Goal: Task Accomplishment & Management: Use online tool/utility

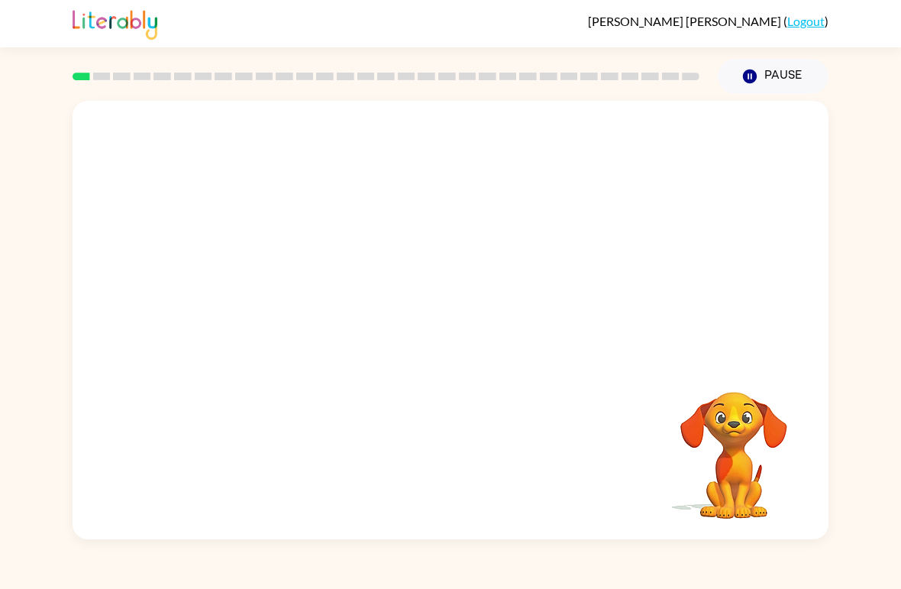
click at [406, 240] on video "Your browser must support playing .mp4 files to use Literably. Please try using…" at bounding box center [451, 230] width 756 height 259
click at [470, 331] on button "button" at bounding box center [451, 328] width 98 height 56
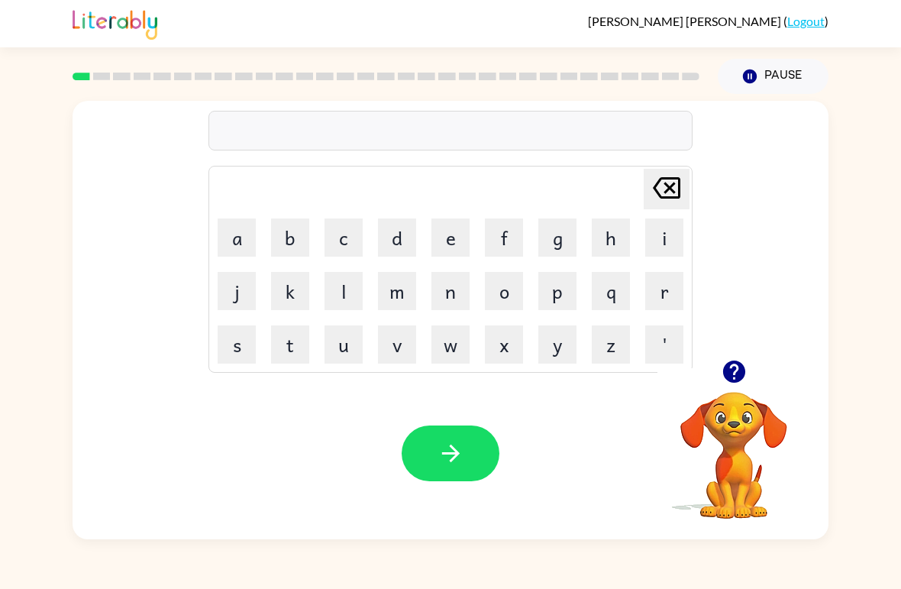
click at [783, 68] on button "Pause Pause" at bounding box center [773, 76] width 111 height 35
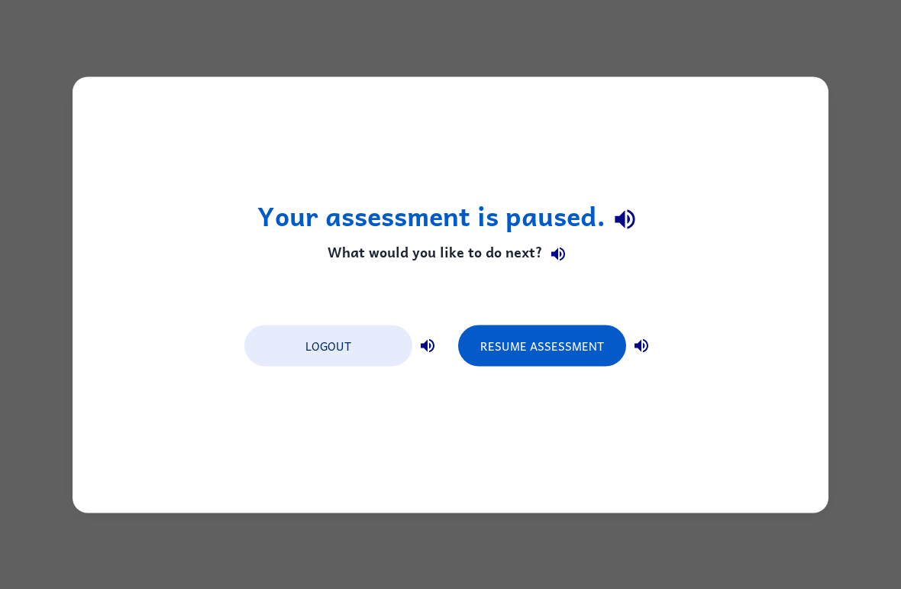
click at [587, 348] on button "Resume Assessment" at bounding box center [542, 345] width 168 height 41
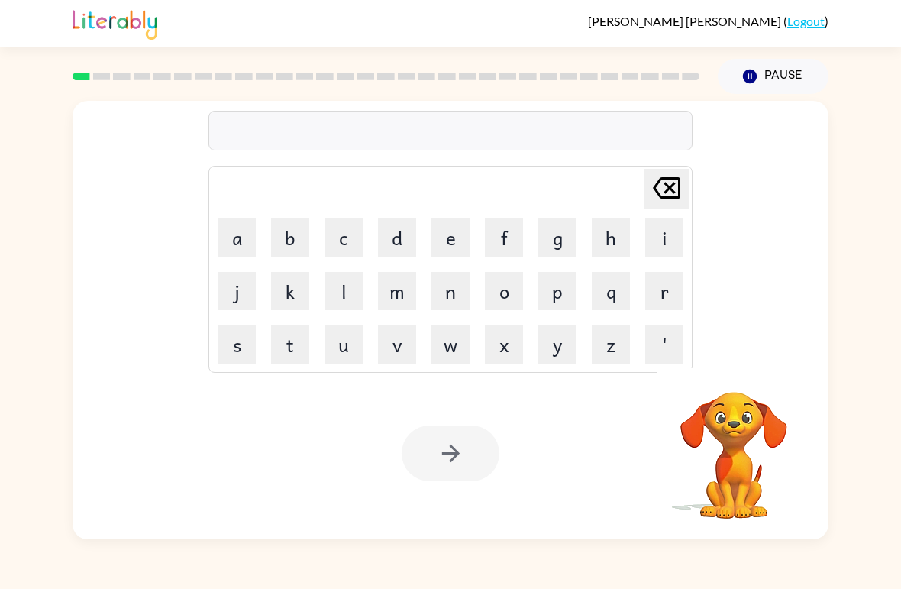
click at [377, 134] on div at bounding box center [451, 131] width 484 height 40
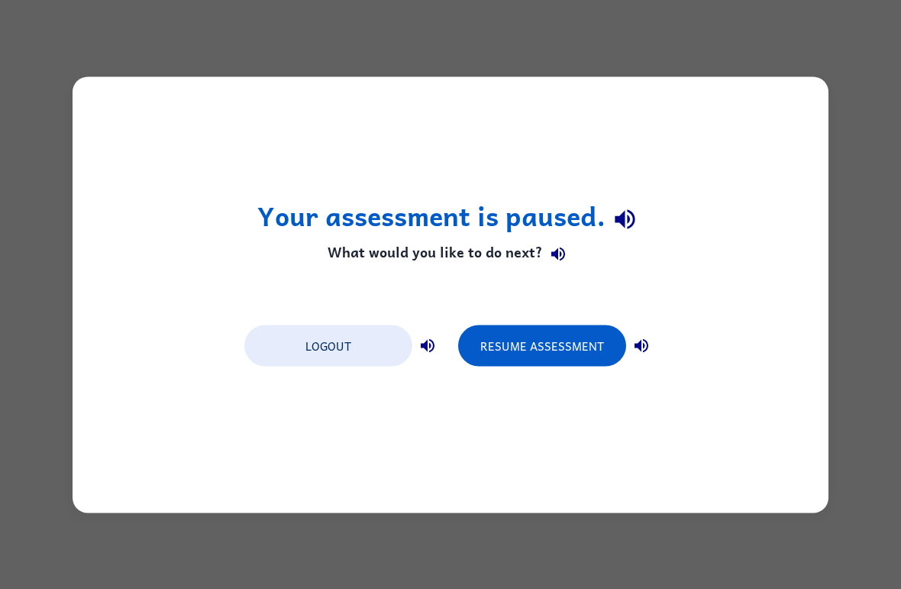
click at [581, 347] on button "Resume Assessment" at bounding box center [542, 345] width 168 height 41
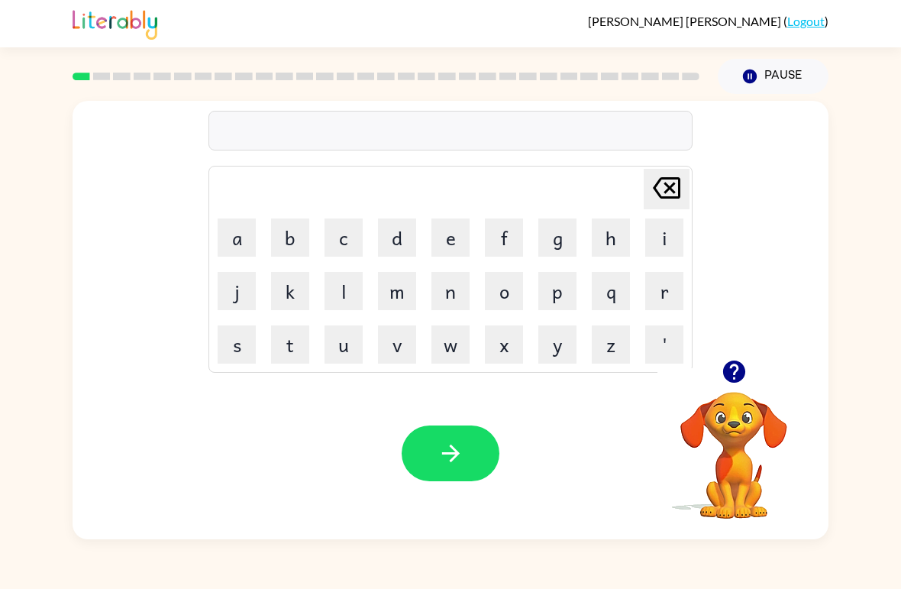
click at [431, 34] on div "[PERSON_NAME] ( Logout )" at bounding box center [451, 23] width 756 height 47
click at [763, 82] on button "Pause Pause" at bounding box center [773, 76] width 111 height 35
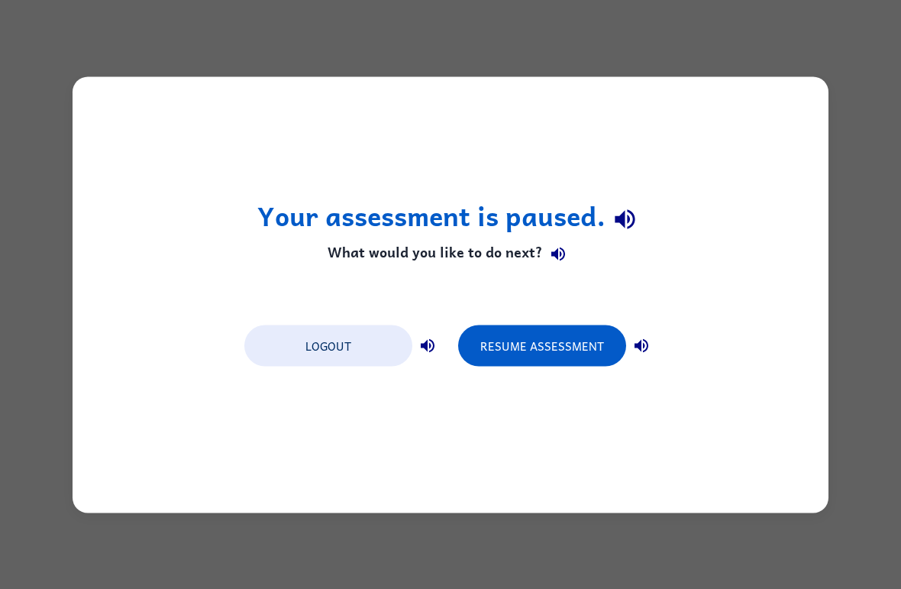
click at [758, 87] on div "Your assessment is paused. What would you like to do next? Logout Resume Assess…" at bounding box center [451, 294] width 756 height 436
click at [529, 321] on div "Logout Resume Assessment" at bounding box center [451, 345] width 428 height 58
click at [523, 347] on button "Resume Assessment" at bounding box center [542, 345] width 168 height 41
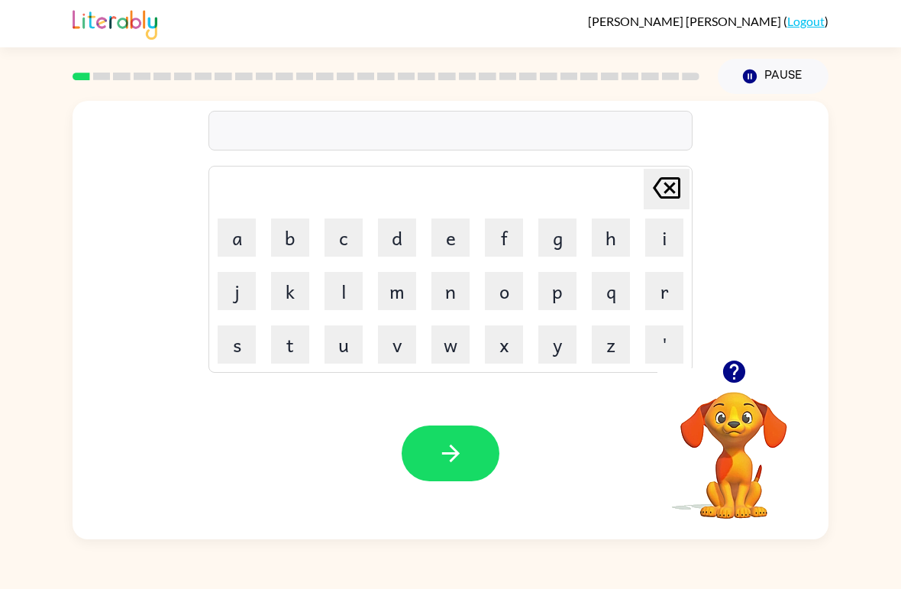
click at [307, 231] on button "b" at bounding box center [290, 237] width 38 height 38
click at [345, 348] on button "u" at bounding box center [344, 344] width 38 height 38
click at [290, 360] on button "t" at bounding box center [290, 344] width 38 height 38
click at [293, 341] on button "t" at bounding box center [290, 344] width 38 height 38
click at [466, 242] on button "e" at bounding box center [451, 237] width 38 height 38
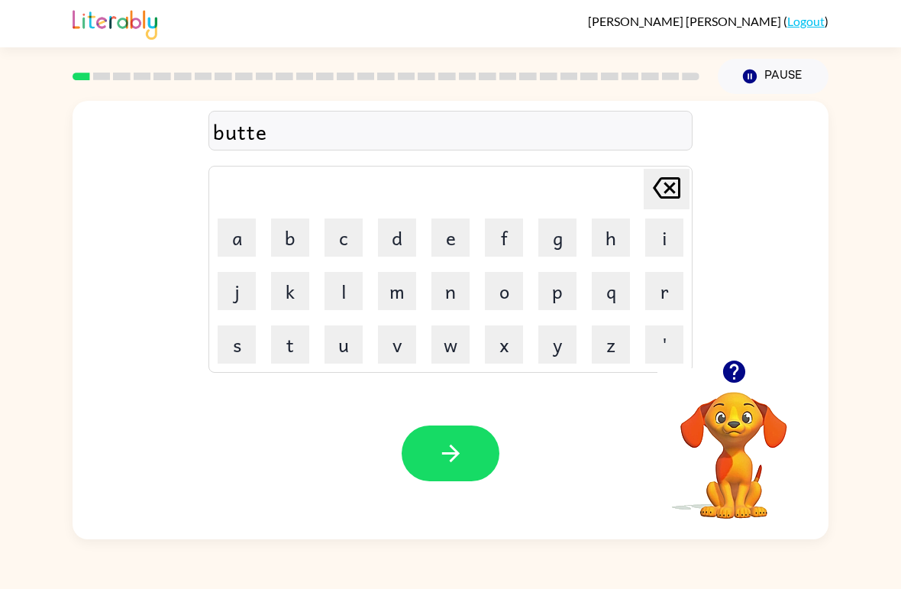
click at [673, 303] on button "r" at bounding box center [665, 291] width 38 height 38
click at [464, 455] on icon "button" at bounding box center [451, 453] width 27 height 27
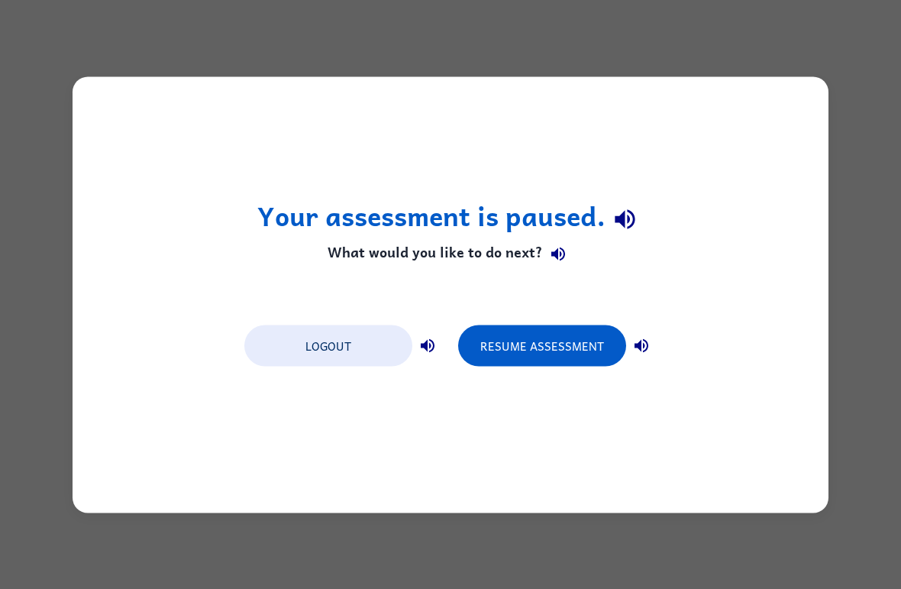
click at [503, 339] on button "Resume Assessment" at bounding box center [542, 345] width 168 height 41
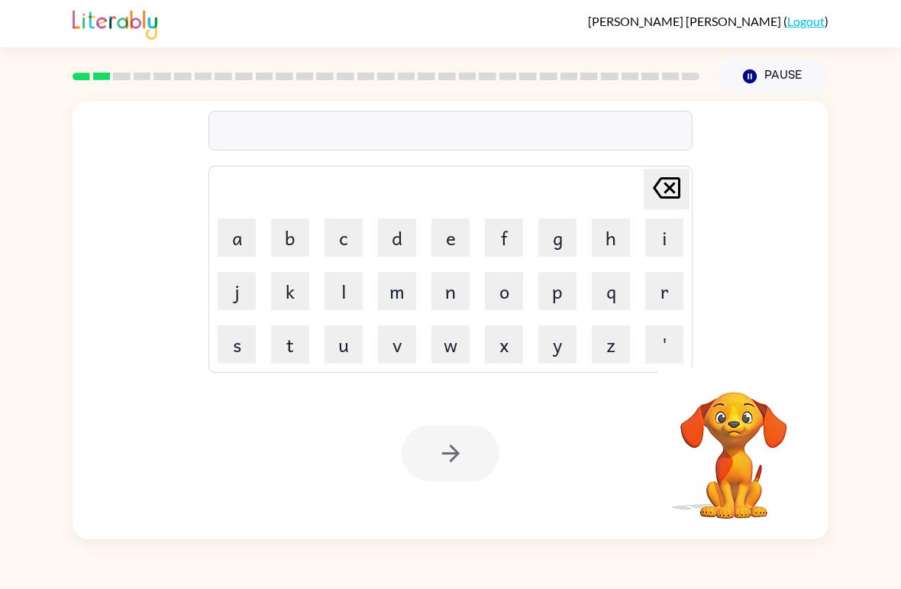
click at [193, 581] on div "[PERSON_NAME] ( Logout ) Pause Pause [PERSON_NAME] last character input a b c d…" at bounding box center [450, 294] width 901 height 589
click at [350, 230] on button "c" at bounding box center [344, 237] width 38 height 38
click at [510, 296] on button "o" at bounding box center [504, 291] width 38 height 38
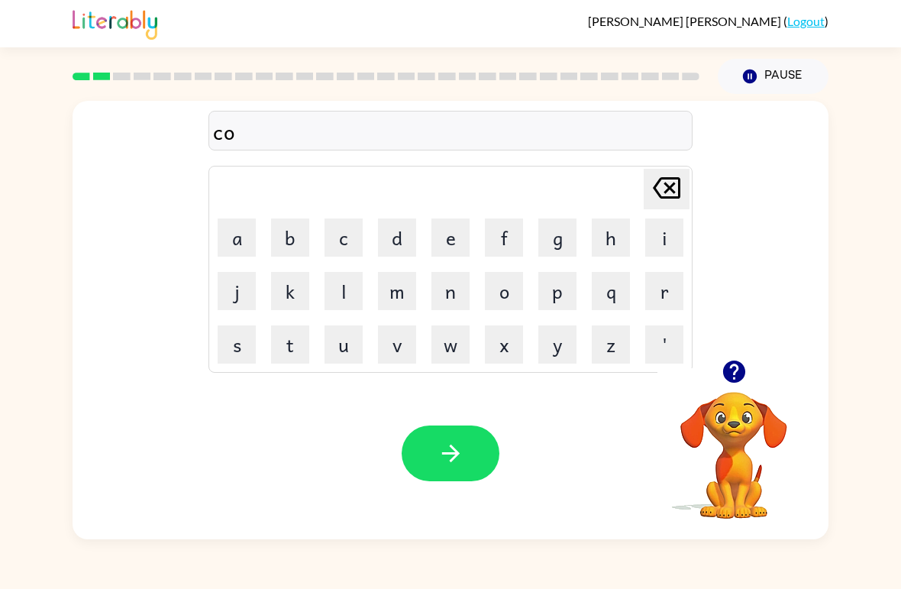
click at [338, 340] on button "u" at bounding box center [344, 344] width 38 height 38
click at [296, 349] on button "t" at bounding box center [290, 344] width 38 height 38
click at [481, 460] on button "button" at bounding box center [451, 454] width 98 height 56
click at [791, 63] on button "Pause Pause" at bounding box center [773, 76] width 111 height 35
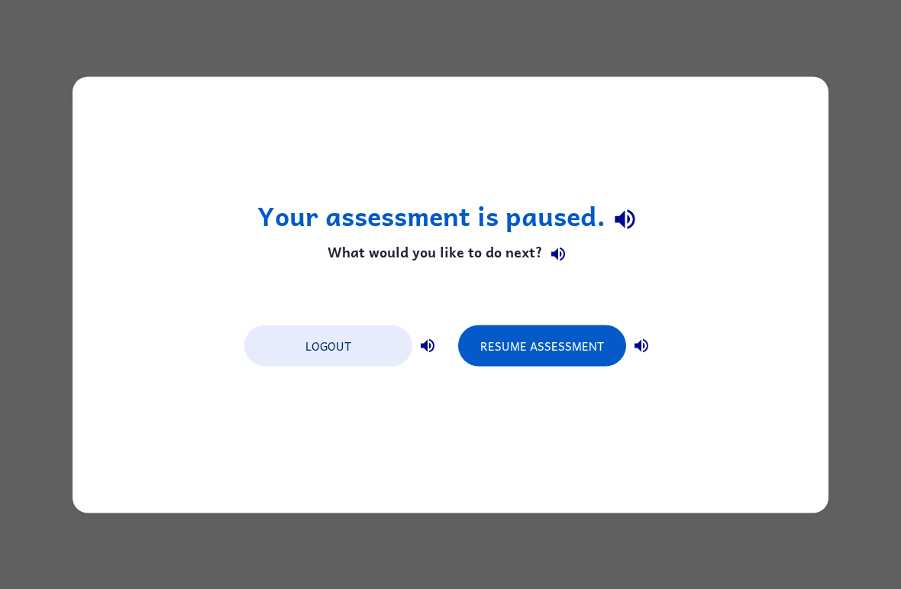
click at [542, 341] on button "Resume Assessment" at bounding box center [542, 345] width 168 height 41
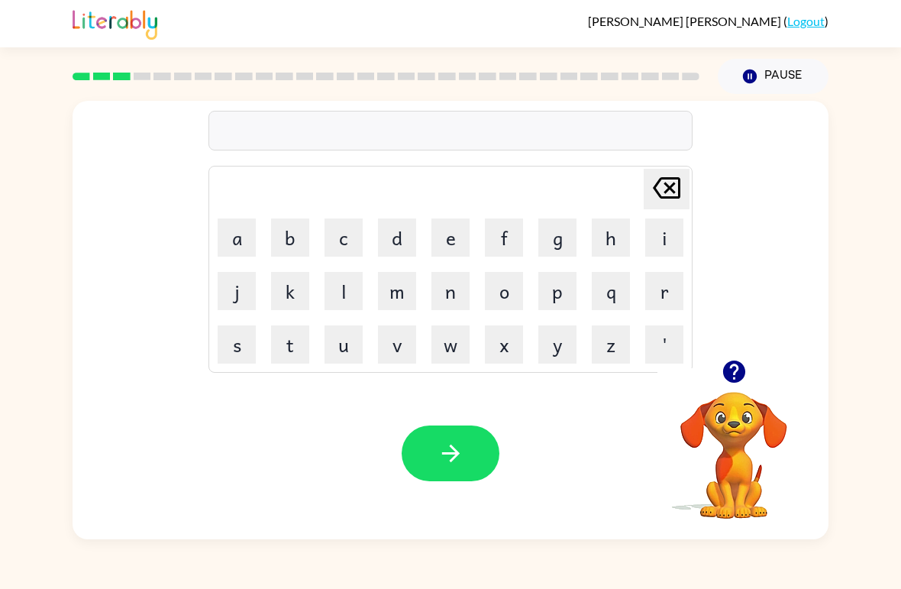
click at [354, 293] on button "l" at bounding box center [344, 291] width 38 height 38
click at [512, 277] on button "o" at bounding box center [504, 291] width 38 height 38
click at [346, 245] on button "c" at bounding box center [344, 237] width 38 height 38
click at [235, 237] on button "a" at bounding box center [237, 237] width 38 height 38
click at [284, 352] on button "t" at bounding box center [290, 344] width 38 height 38
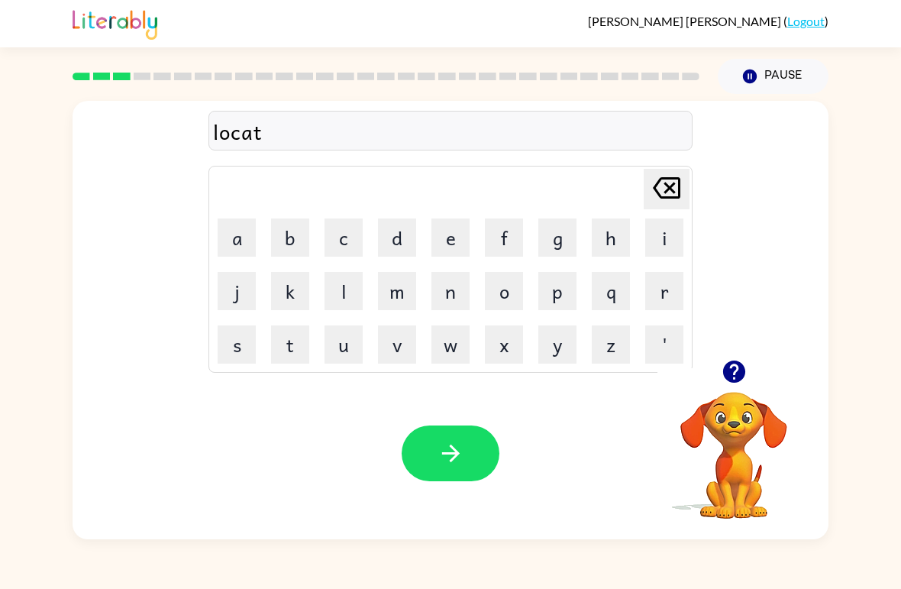
click at [452, 243] on button "e" at bounding box center [451, 237] width 38 height 38
click at [454, 451] on icon "button" at bounding box center [451, 454] width 18 height 18
click at [785, 85] on button "Pause Pause" at bounding box center [773, 76] width 111 height 35
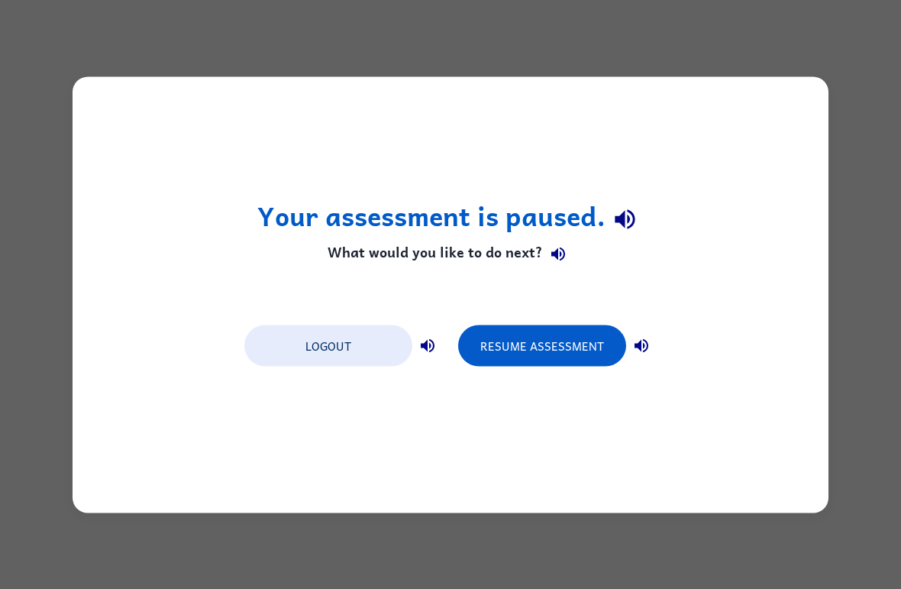
click at [574, 345] on button "Resume Assessment" at bounding box center [542, 345] width 168 height 41
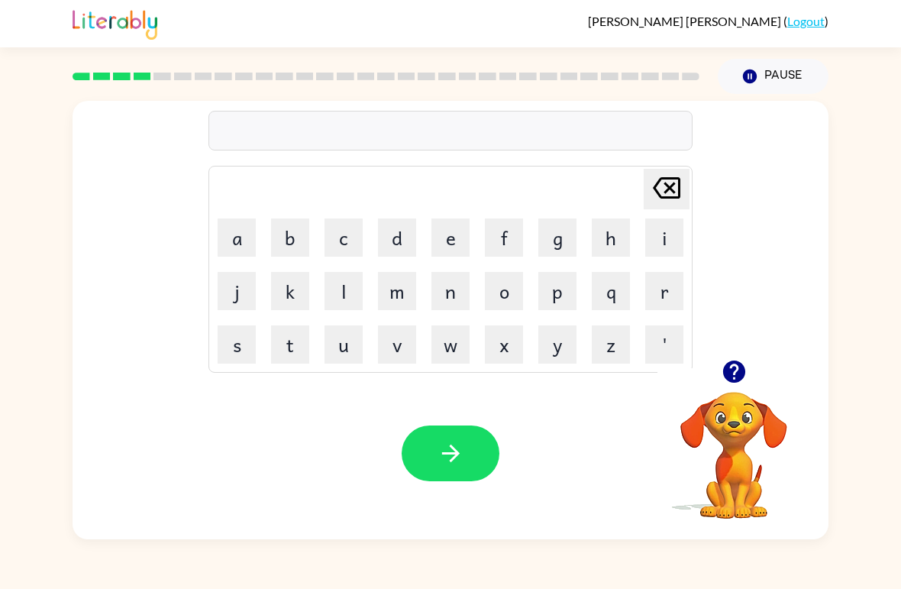
click at [280, 139] on div at bounding box center [451, 131] width 484 height 40
click at [277, 352] on button "t" at bounding box center [290, 344] width 38 height 38
click at [771, 91] on button "Pause Pause" at bounding box center [773, 76] width 111 height 35
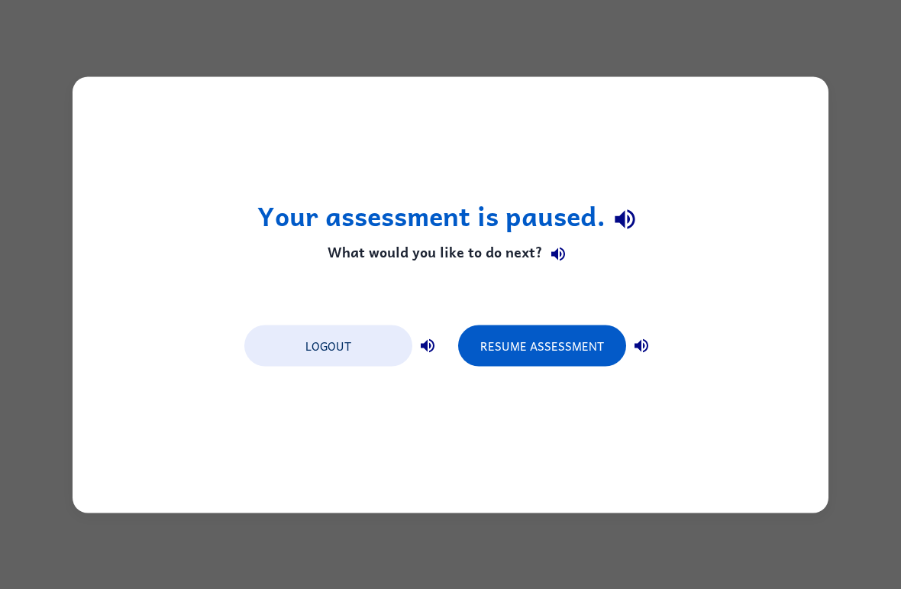
click at [615, 329] on button "Resume Assessment" at bounding box center [542, 345] width 168 height 41
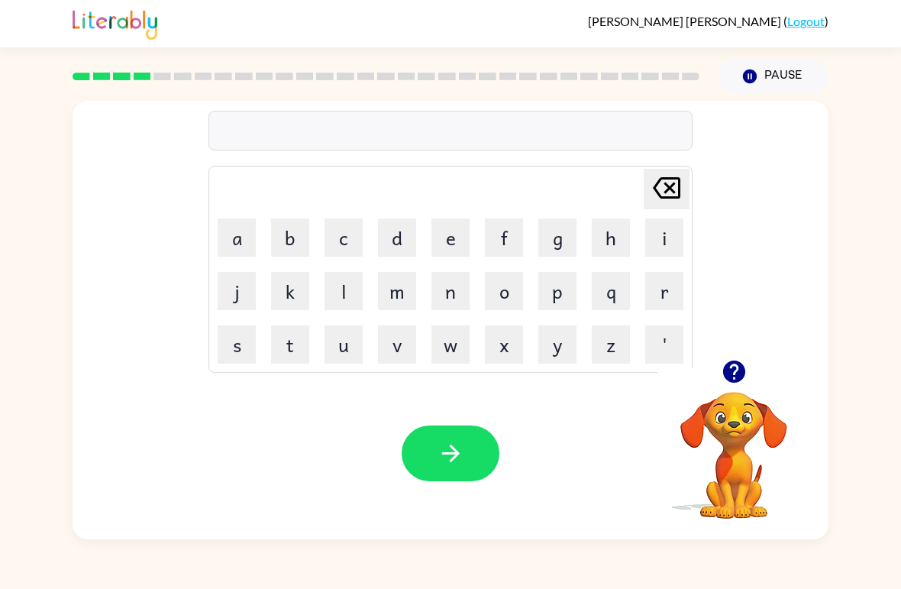
click at [284, 332] on button "t" at bounding box center [290, 344] width 38 height 38
click at [454, 356] on button "w" at bounding box center [451, 344] width 38 height 38
click at [454, 228] on button "e" at bounding box center [451, 237] width 38 height 38
click at [445, 287] on button "n" at bounding box center [451, 291] width 38 height 38
click at [427, 438] on button "button" at bounding box center [451, 454] width 98 height 56
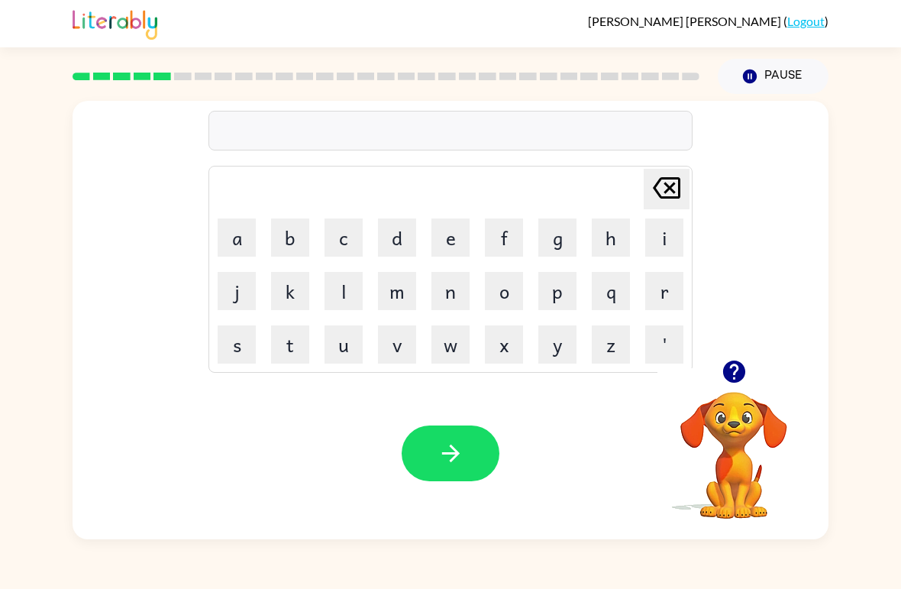
click at [448, 303] on button "n" at bounding box center [451, 291] width 38 height 38
click at [477, 247] on table "[PERSON_NAME] last character input a b c d e f g h i j k l m n o p q r s t u v …" at bounding box center [450, 270] width 483 height 206
click at [459, 250] on button "e" at bounding box center [451, 237] width 38 height 38
click at [658, 303] on button "r" at bounding box center [665, 291] width 38 height 38
click at [378, 352] on button "v" at bounding box center [397, 344] width 38 height 38
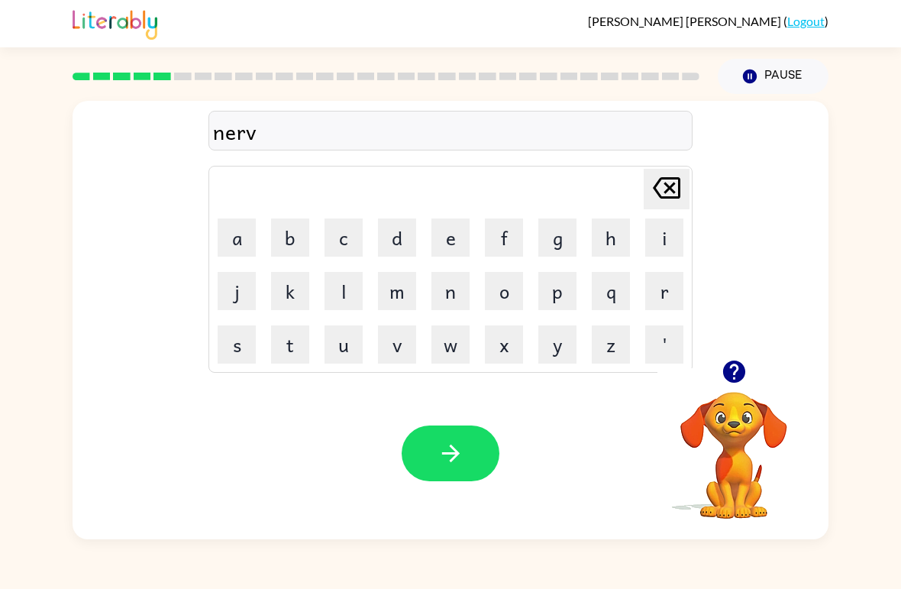
click at [496, 296] on button "o" at bounding box center [504, 291] width 38 height 38
click at [358, 299] on button "l" at bounding box center [344, 291] width 38 height 38
click at [554, 347] on button "y" at bounding box center [558, 344] width 38 height 38
click at [454, 433] on button "button" at bounding box center [451, 454] width 98 height 56
click at [804, 55] on div "Pause Pause" at bounding box center [773, 76] width 129 height 53
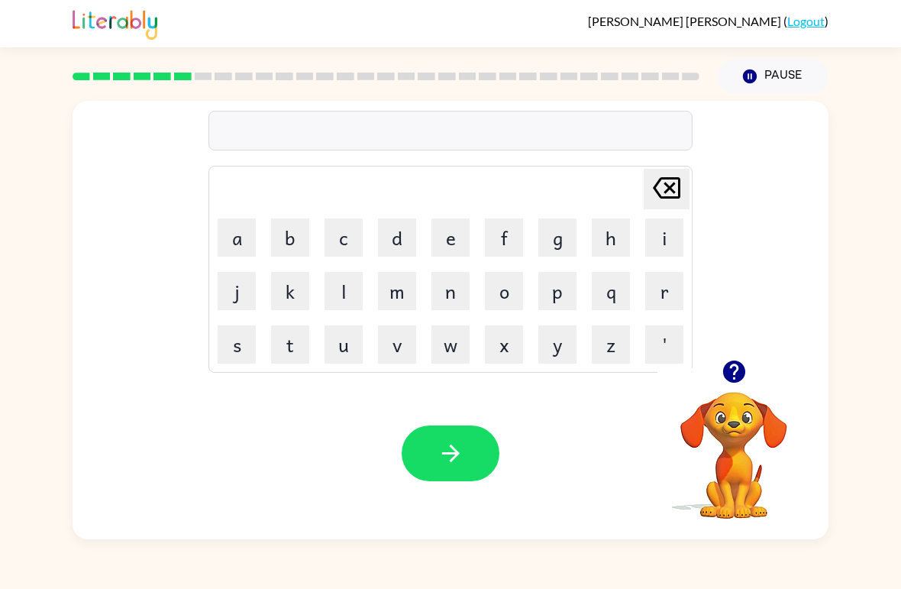
click at [804, 54] on div "Pause Pause" at bounding box center [773, 76] width 129 height 53
click at [788, 79] on button "Pause Pause" at bounding box center [773, 76] width 111 height 35
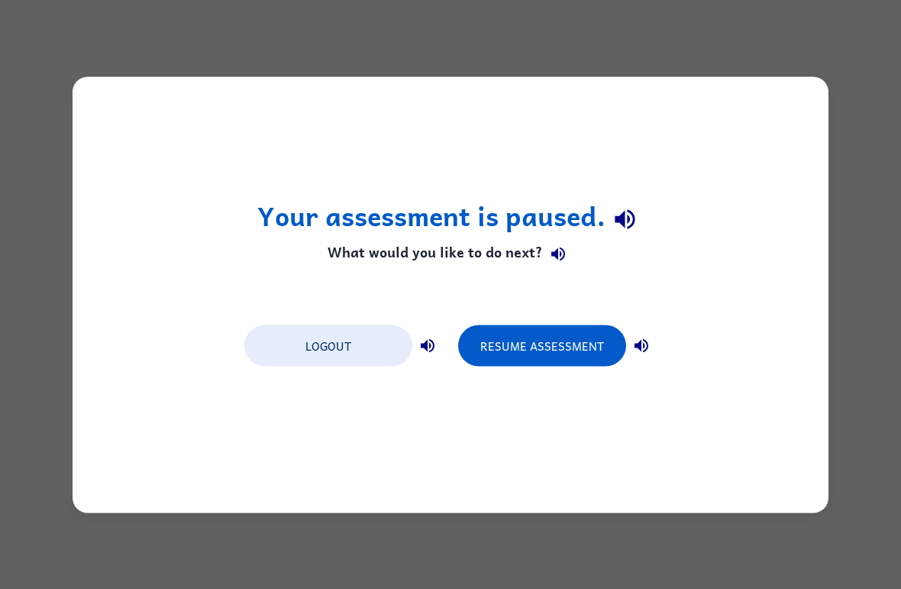
click at [574, 365] on button "Resume Assessment" at bounding box center [542, 345] width 168 height 41
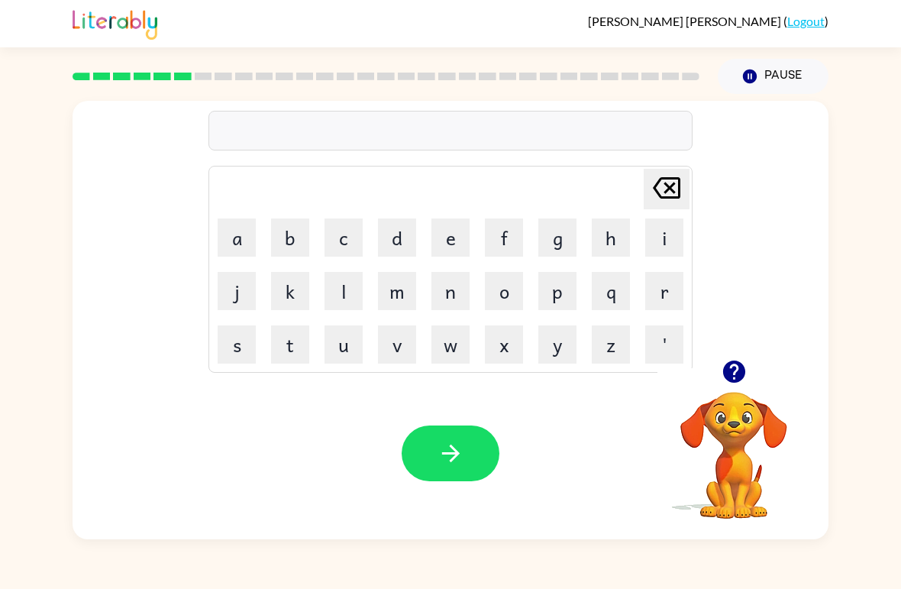
click at [298, 246] on button "b" at bounding box center [290, 237] width 38 height 38
click at [452, 250] on button "e" at bounding box center [451, 237] width 38 height 38
click at [600, 220] on button "h" at bounding box center [611, 237] width 38 height 38
click at [664, 241] on button "i" at bounding box center [665, 237] width 38 height 38
click at [453, 290] on button "n" at bounding box center [451, 291] width 38 height 38
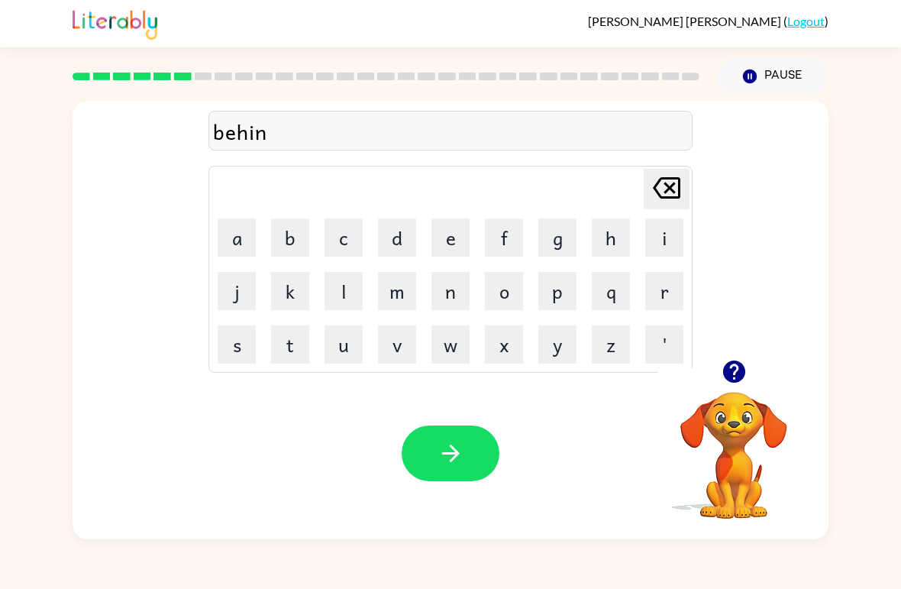
click at [391, 237] on button "d" at bounding box center [397, 237] width 38 height 38
click at [458, 471] on button "button" at bounding box center [451, 454] width 98 height 56
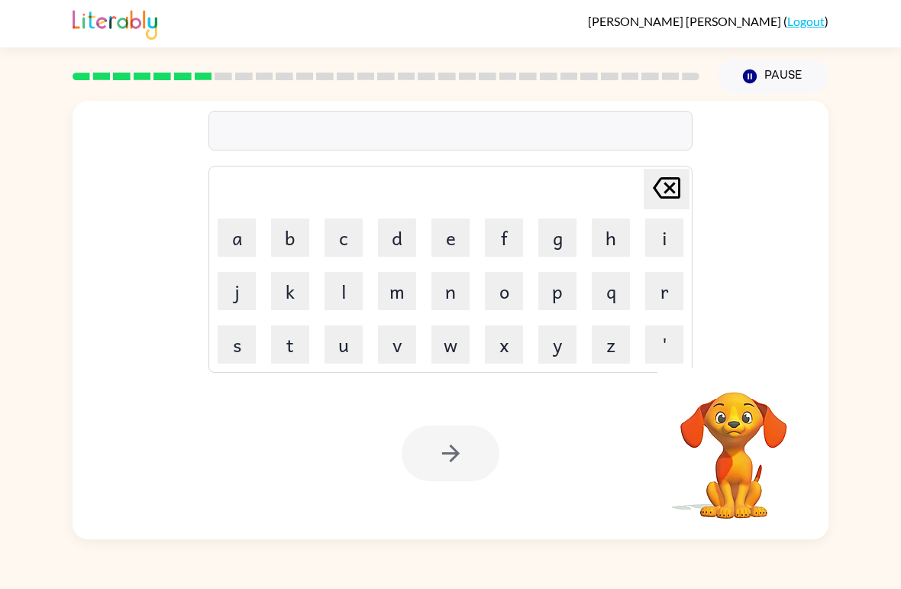
click at [771, 67] on button "Pause Pause" at bounding box center [773, 76] width 111 height 35
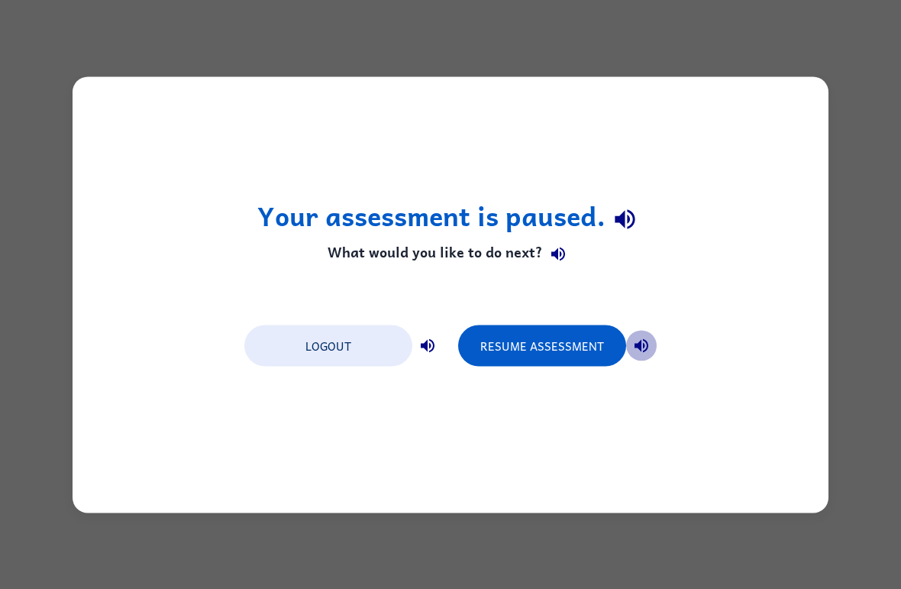
click at [655, 345] on button "button" at bounding box center [641, 345] width 31 height 31
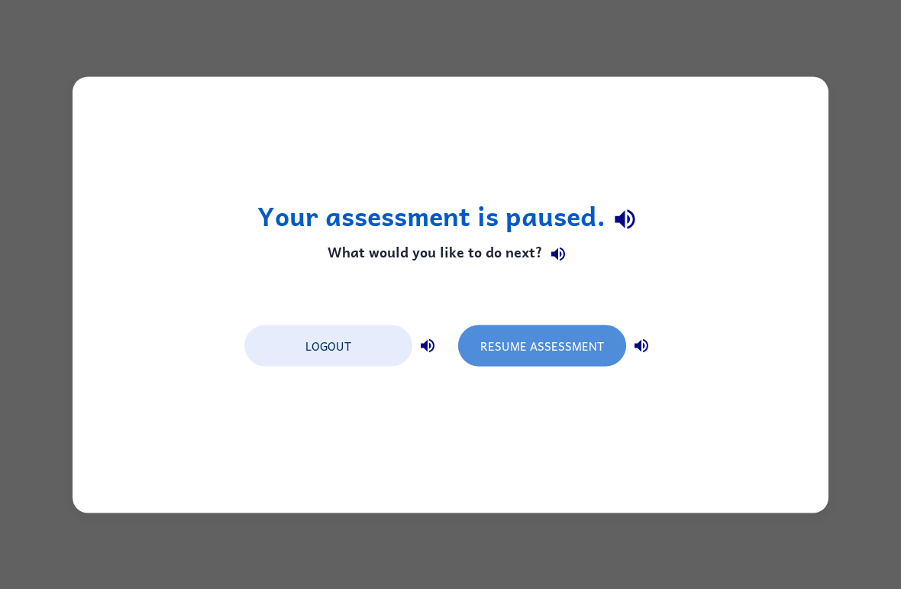
click at [568, 359] on button "Resume Assessment" at bounding box center [542, 345] width 168 height 41
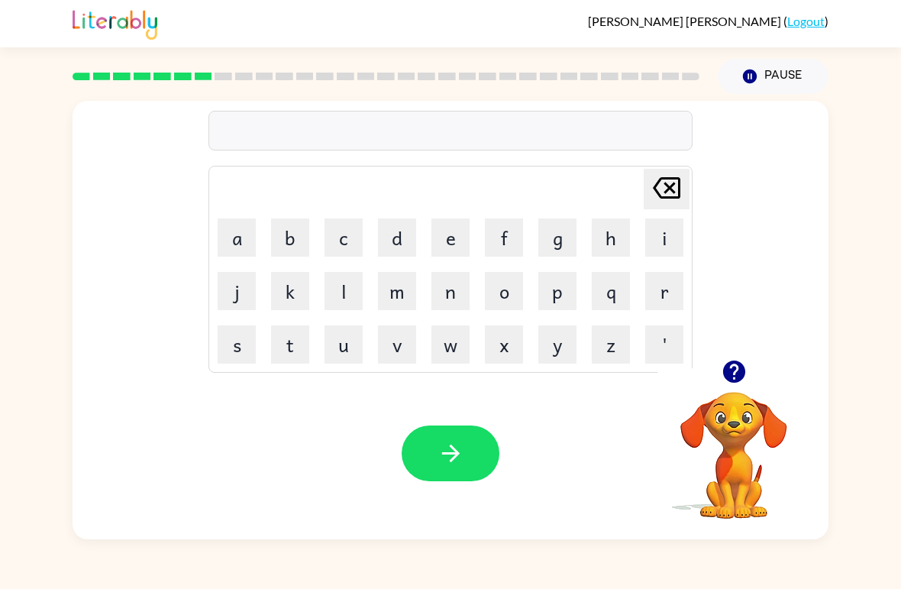
click at [290, 352] on button "t" at bounding box center [290, 344] width 38 height 38
click at [665, 282] on button "r" at bounding box center [665, 291] width 38 height 38
click at [778, 81] on button "Pause Pause" at bounding box center [773, 76] width 111 height 35
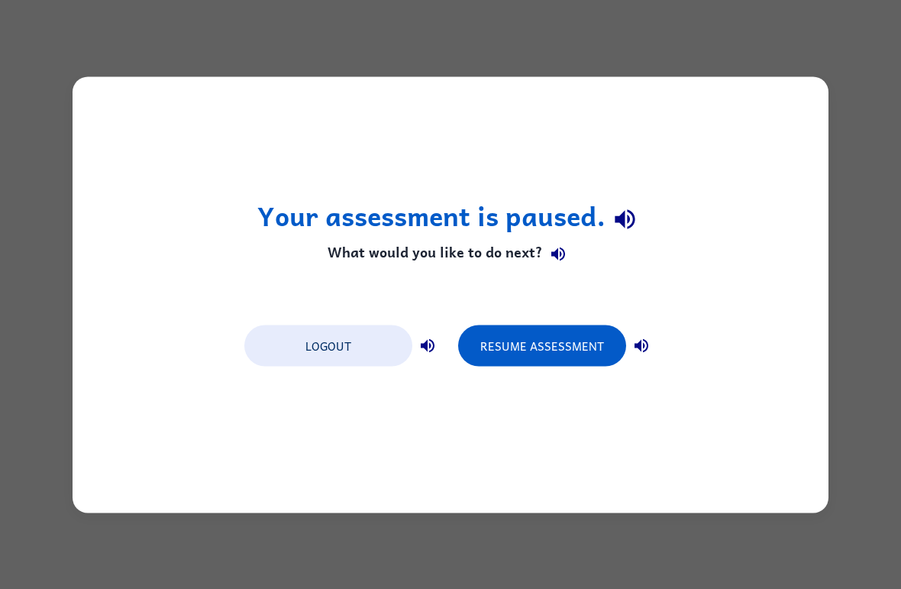
click at [505, 365] on button "Resume Assessment" at bounding box center [542, 345] width 168 height 41
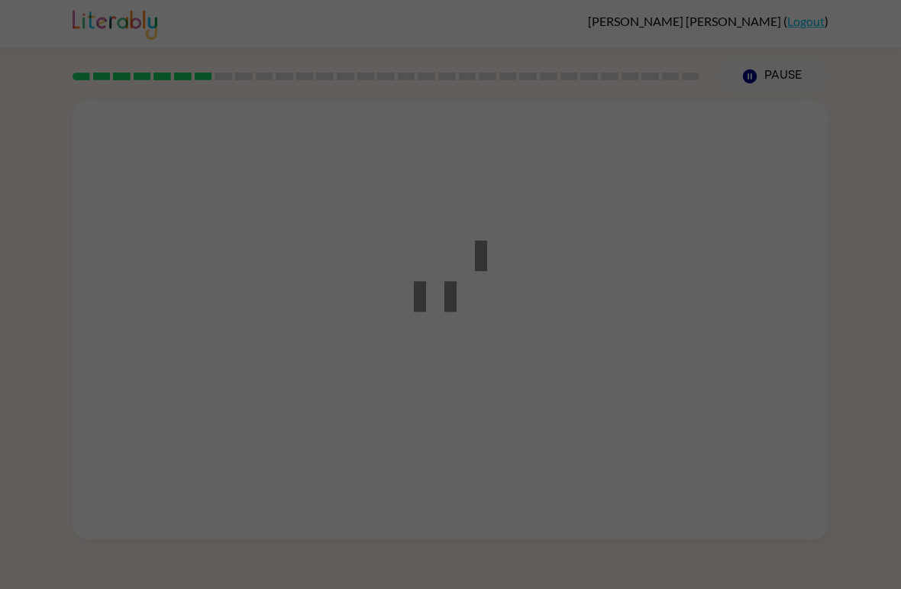
click at [510, 370] on div at bounding box center [451, 295] width 138 height 173
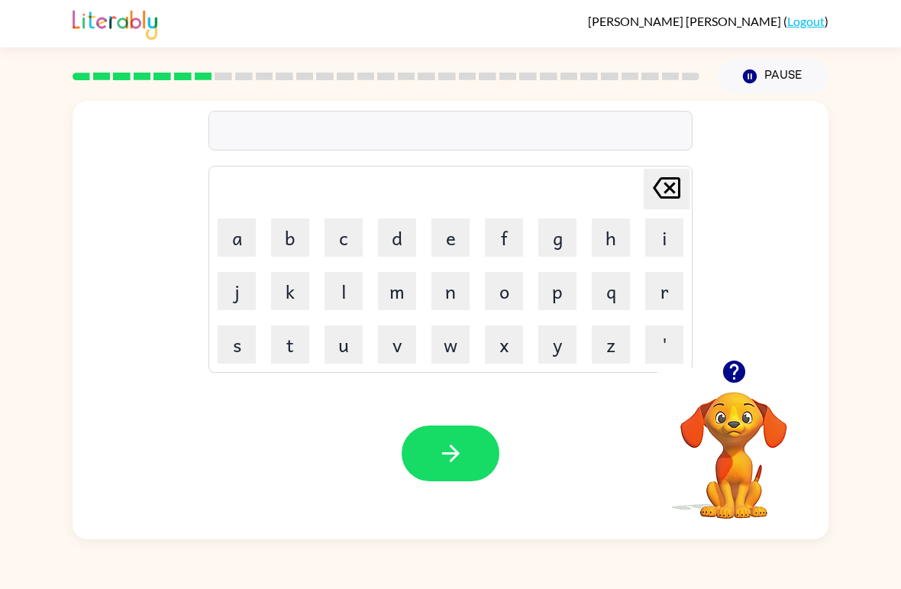
click at [304, 352] on button "t" at bounding box center [290, 344] width 38 height 38
click at [671, 297] on button "r" at bounding box center [665, 291] width 38 height 38
click at [463, 235] on button "e" at bounding box center [451, 237] width 38 height 38
click at [672, 187] on icon at bounding box center [667, 187] width 28 height 21
click at [668, 239] on button "i" at bounding box center [665, 237] width 38 height 38
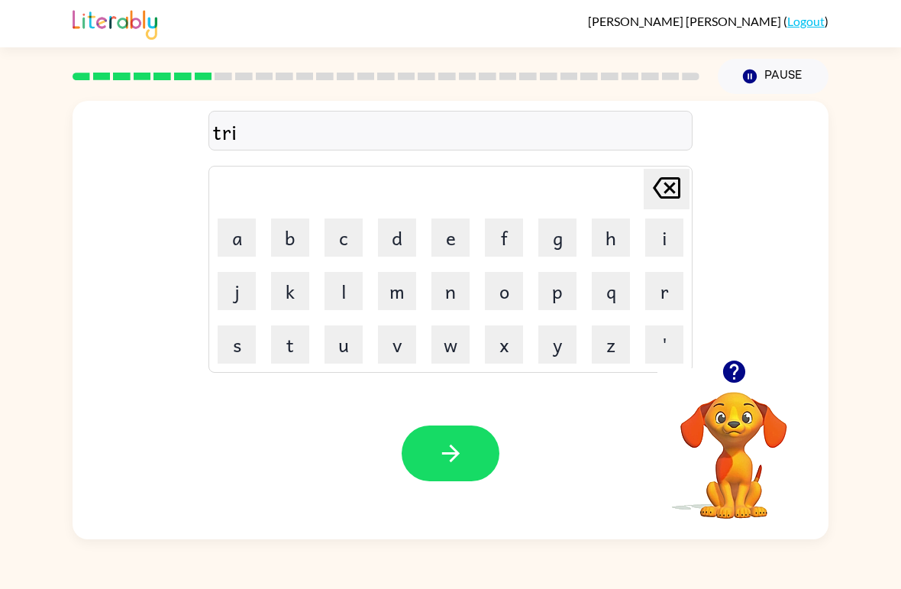
click at [299, 291] on button "k" at bounding box center [290, 291] width 38 height 38
click at [350, 295] on button "l" at bounding box center [344, 291] width 38 height 38
click at [460, 238] on button "e" at bounding box center [451, 237] width 38 height 38
click at [439, 477] on button "button" at bounding box center [451, 454] width 98 height 56
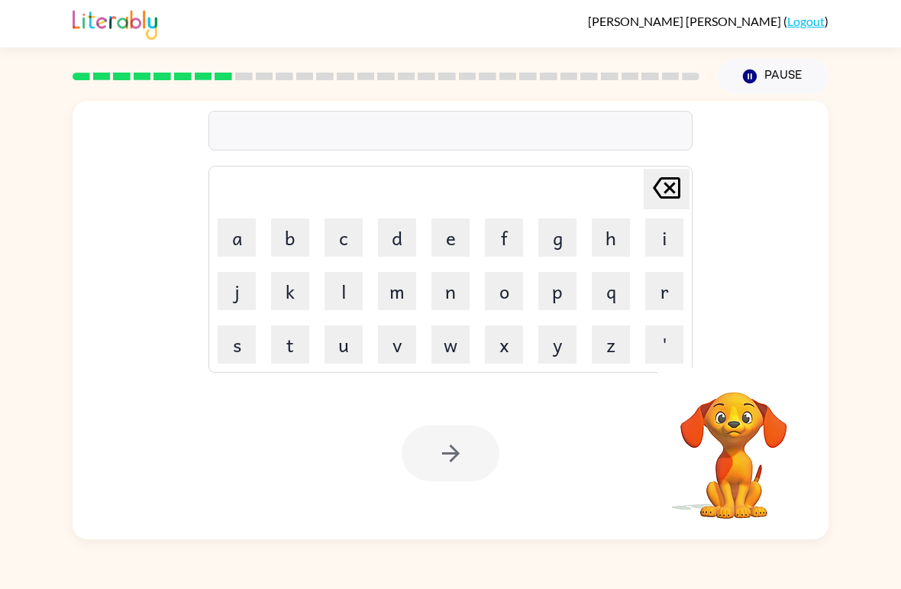
click at [402, 302] on button "m" at bounding box center [397, 291] width 38 height 38
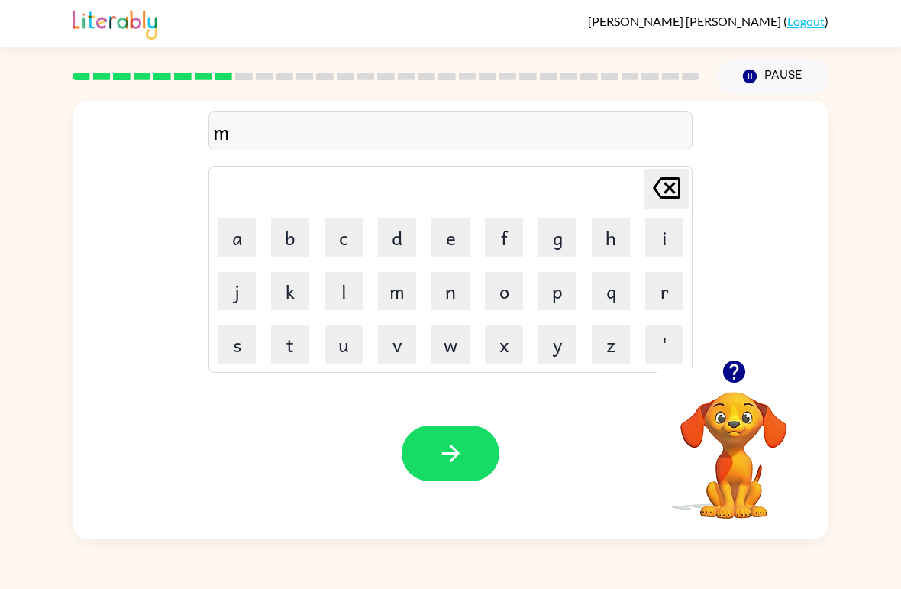
click at [648, 242] on button "i" at bounding box center [665, 237] width 38 height 38
click at [772, 76] on button "Pause Pause" at bounding box center [773, 76] width 111 height 35
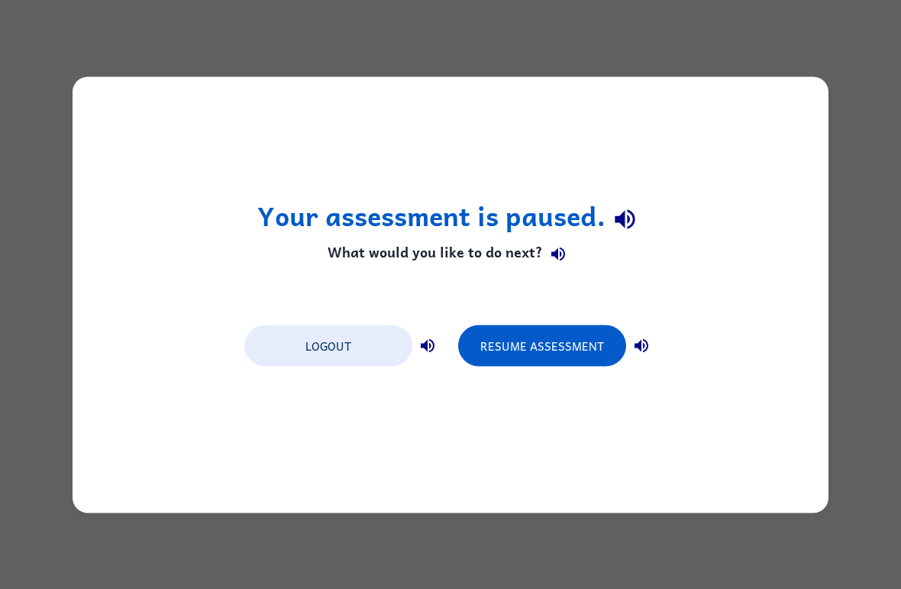
click at [600, 352] on button "Resume Assessment" at bounding box center [542, 345] width 168 height 41
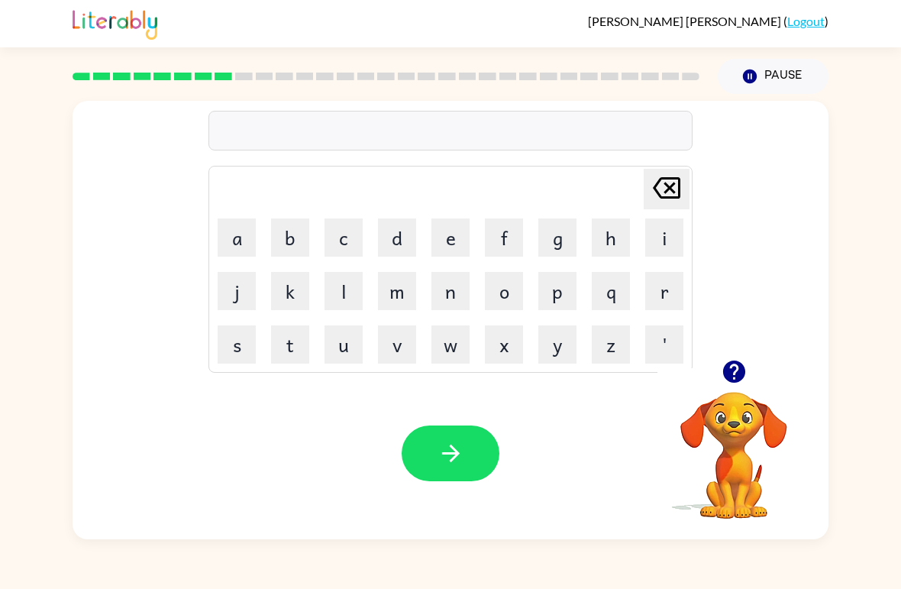
click at [414, 284] on button "m" at bounding box center [397, 291] width 38 height 38
click at [672, 227] on button "i" at bounding box center [665, 237] width 38 height 38
click at [668, 290] on button "r" at bounding box center [665, 291] width 38 height 38
click at [426, 221] on td "e" at bounding box center [451, 238] width 52 height 52
click at [442, 236] on button "e" at bounding box center [451, 237] width 38 height 38
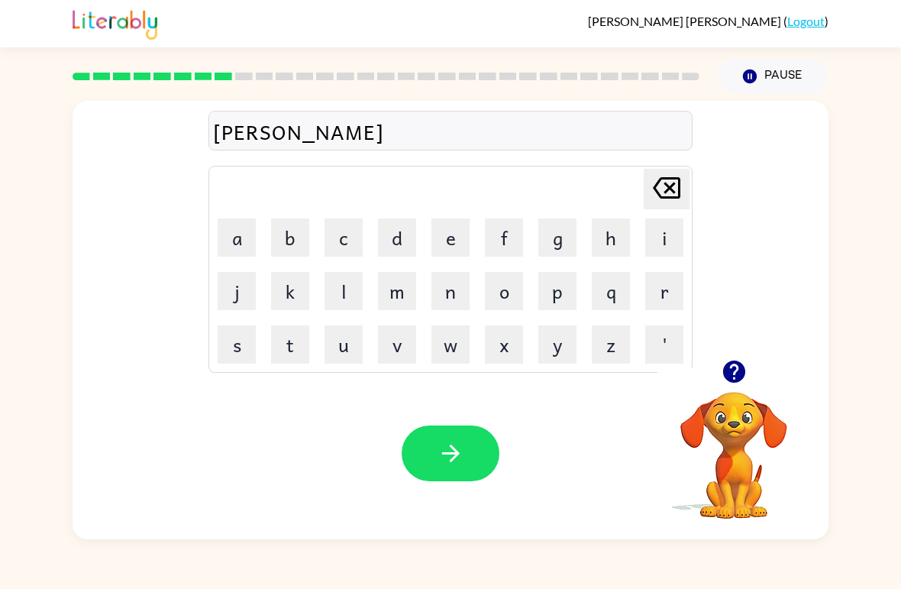
click at [337, 242] on button "c" at bounding box center [344, 237] width 38 height 38
click at [493, 290] on button "o" at bounding box center [504, 291] width 38 height 38
click at [354, 285] on button "l" at bounding box center [344, 291] width 38 height 38
click at [391, 235] on button "d" at bounding box center [397, 237] width 38 height 38
click at [455, 466] on icon "button" at bounding box center [451, 453] width 27 height 27
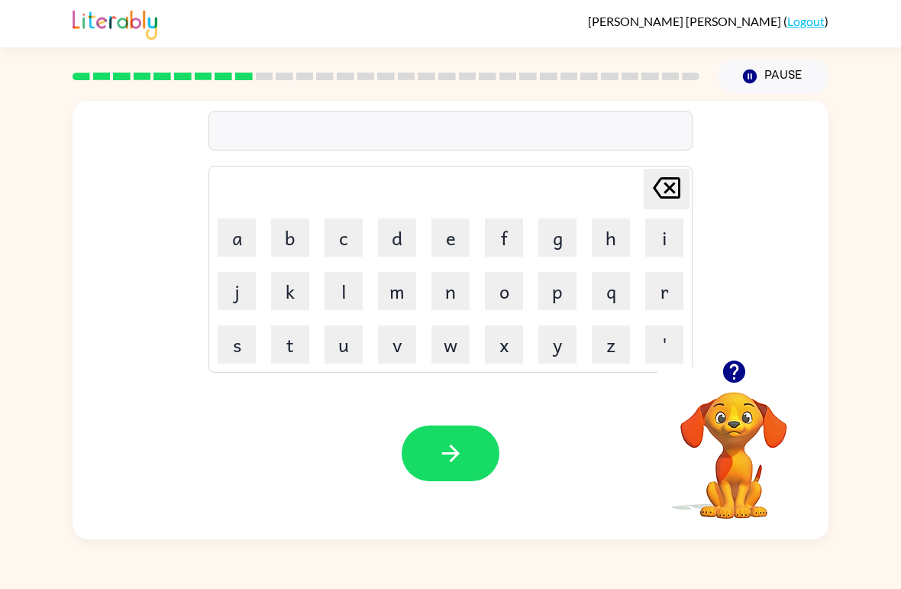
click at [769, 65] on button "Pause Pause" at bounding box center [773, 76] width 111 height 35
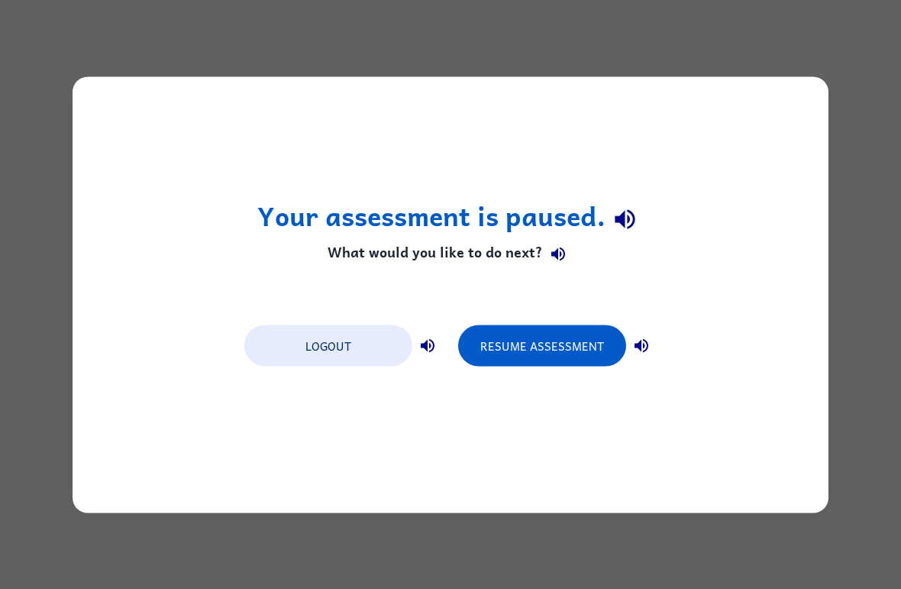
click at [556, 333] on button "Resume Assessment" at bounding box center [542, 345] width 168 height 41
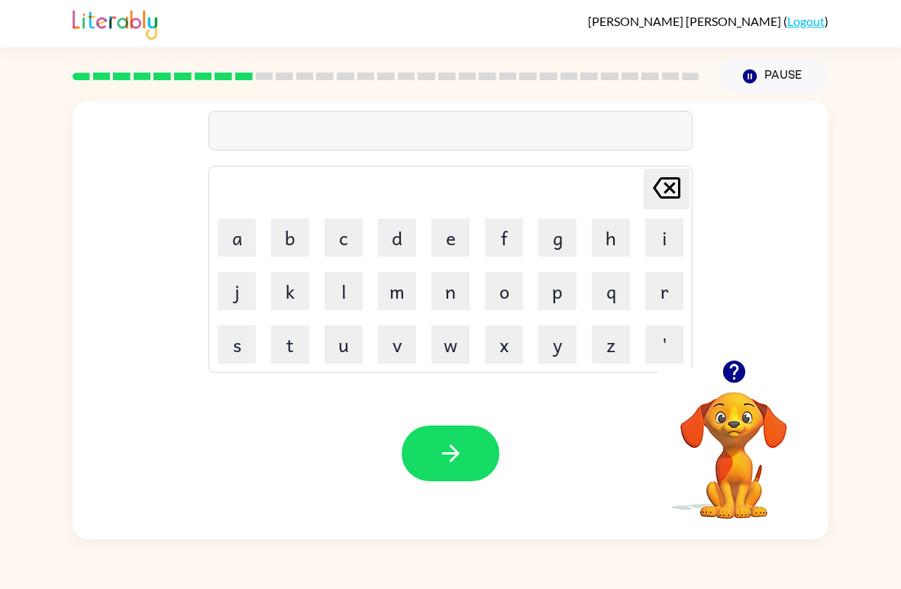
click at [814, 22] on link "Logout" at bounding box center [806, 21] width 37 height 15
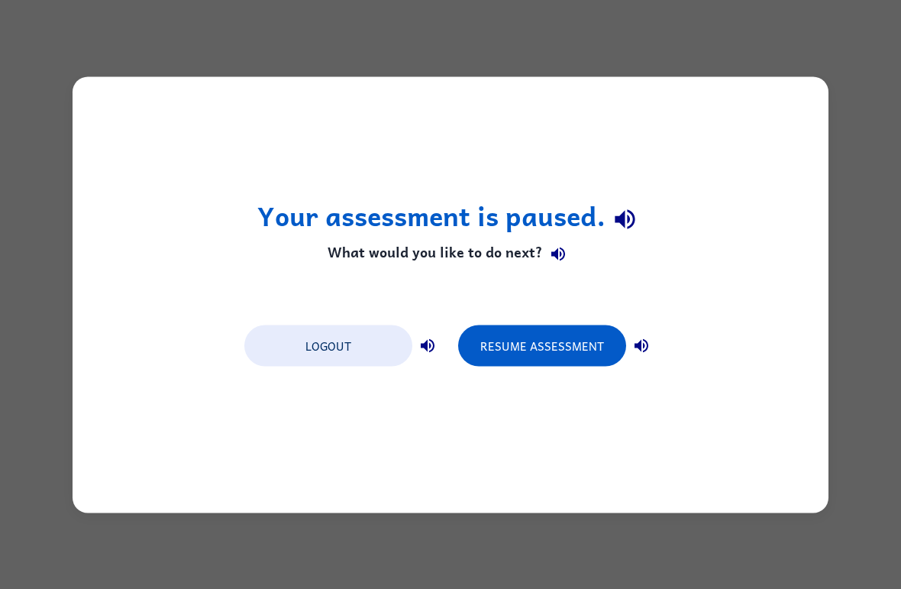
click at [354, 343] on button "Logout" at bounding box center [328, 345] width 168 height 41
